Goal: Information Seeking & Learning: Find specific fact

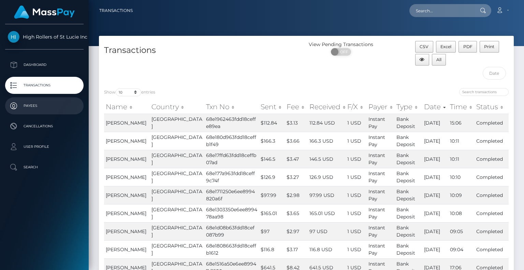
click at [40, 110] on p "Payees" at bounding box center [44, 106] width 73 height 10
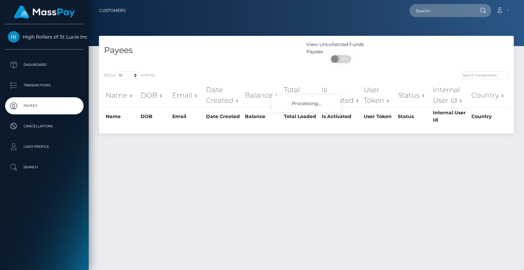
select select "250"
click at [116, 72] on select "10 25 50 100 250" at bounding box center [129, 75] width 26 height 8
click at [182, 57] on div "Payees" at bounding box center [202, 53] width 207 height 25
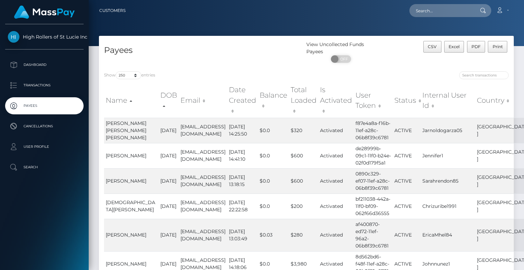
click at [182, 57] on div "Payees" at bounding box center [202, 53] width 207 height 25
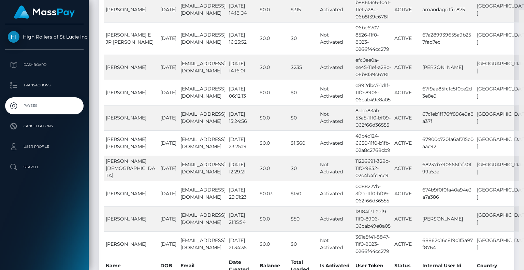
scroll to position [6713, 0]
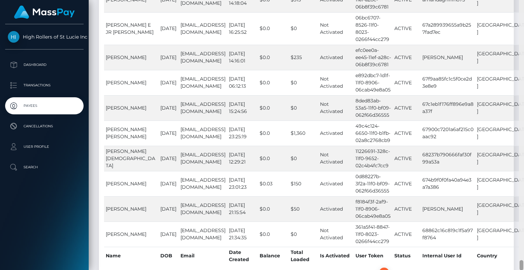
drag, startPoint x: 523, startPoint y: 27, endPoint x: 483, endPoint y: 286, distance: 261.6
click at [483, 270] on html "High Rollers of St Lucie Inc Dashboard Transactions Payees Cancellations ON" at bounding box center [262, 135] width 524 height 270
click at [474, 268] on link "Next" at bounding box center [476, 273] width 20 height 10
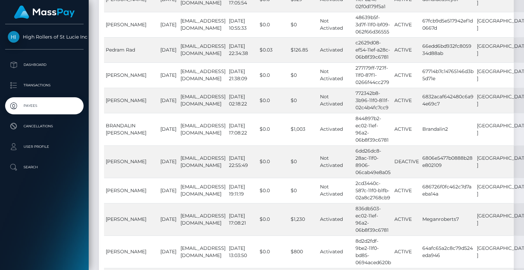
scroll to position [6474, 0]
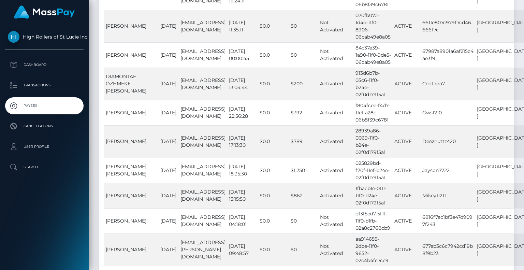
scroll to position [6512, 0]
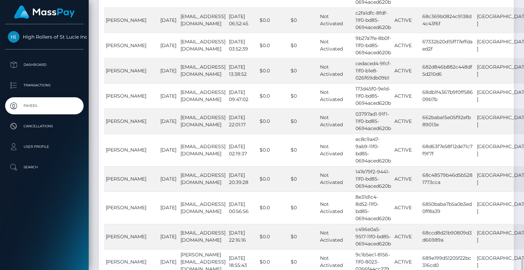
scroll to position [6555, 0]
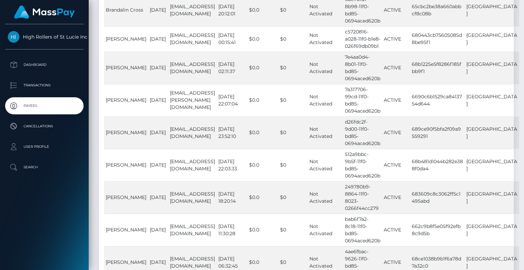
scroll to position [3700, 0]
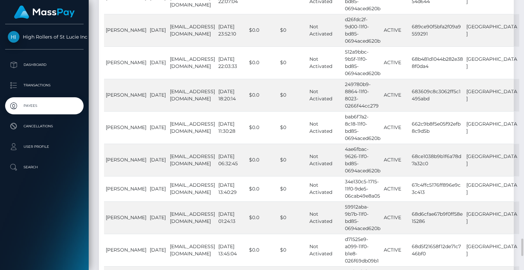
drag, startPoint x: 140, startPoint y: 193, endPoint x: 105, endPoint y: 183, distance: 35.9
drag, startPoint x: 105, startPoint y: 183, endPoint x: 450, endPoint y: 189, distance: 345.0
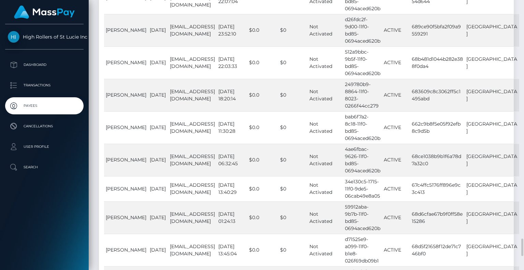
copy td "68e06329865b56525e5c880e"
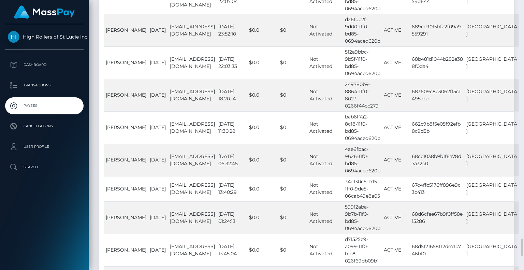
copy td "[EMAIL_ADDRESS][DOMAIN_NAME]"
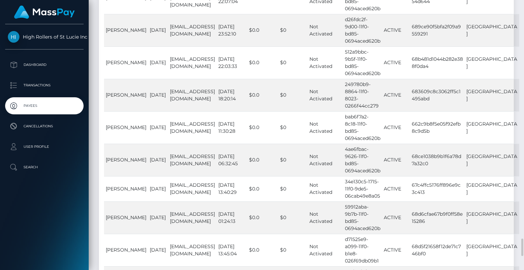
copy td "[PERSON_NAME]"
